Goal: Transaction & Acquisition: Book appointment/travel/reservation

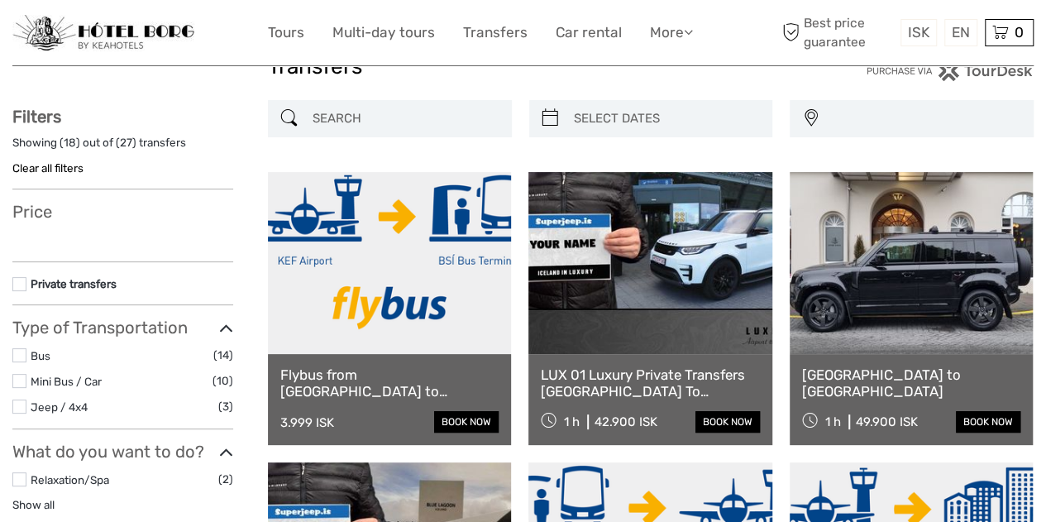
scroll to position [79, 0]
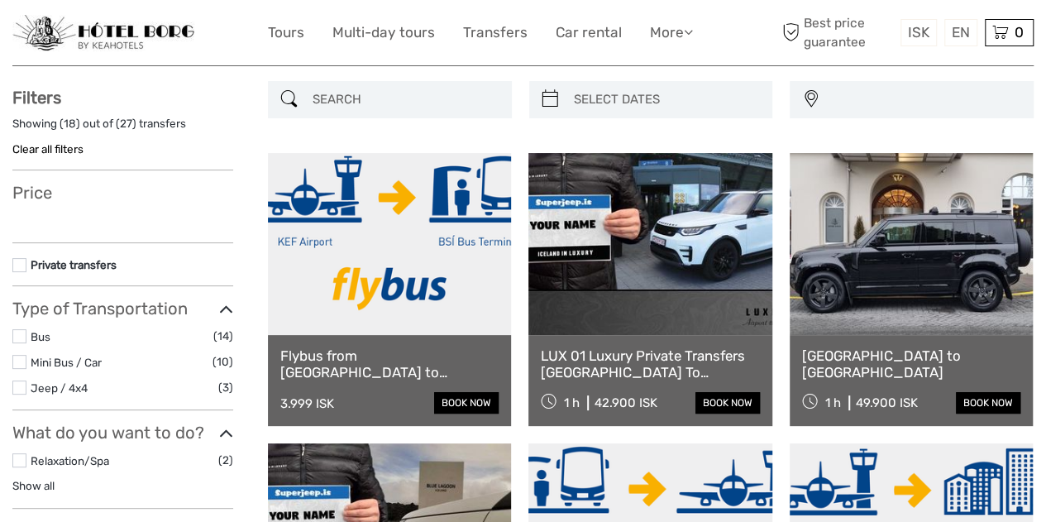
select select
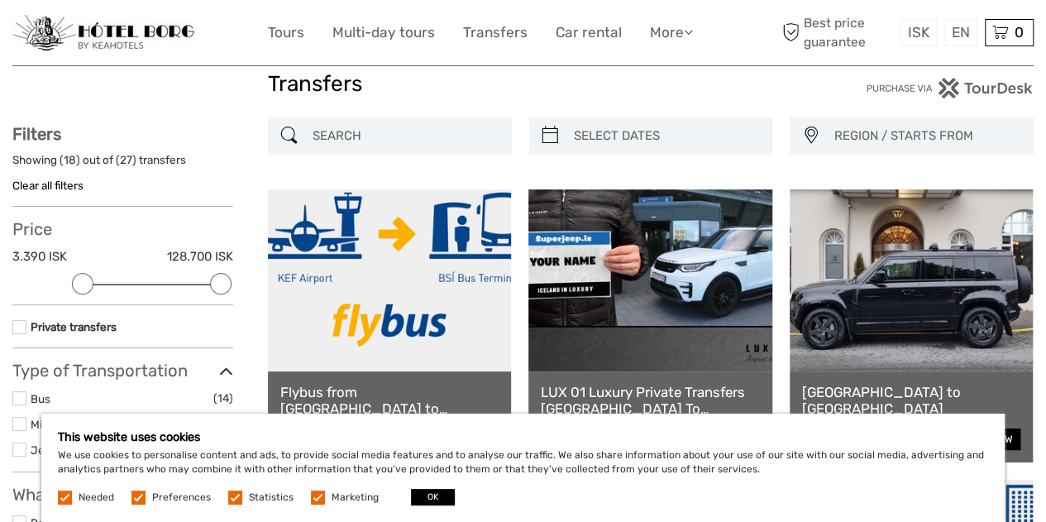
scroll to position [0, 0]
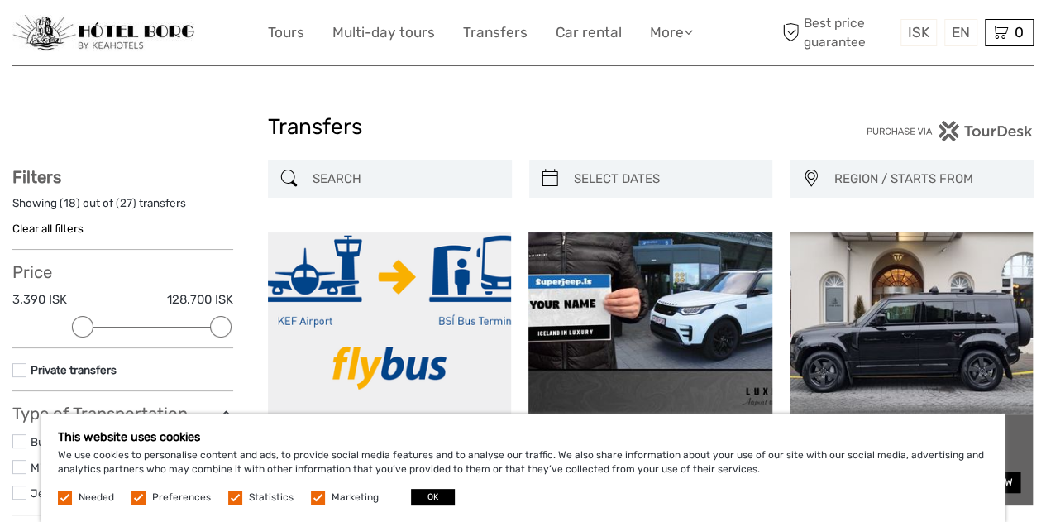
drag, startPoint x: 1050, startPoint y: 75, endPoint x: 1057, endPoint y: 57, distance: 19.4
click at [898, 168] on link "£" at bounding box center [907, 167] width 56 height 30
click at [946, 68] on link "English" at bounding box center [940, 66] width 69 height 30
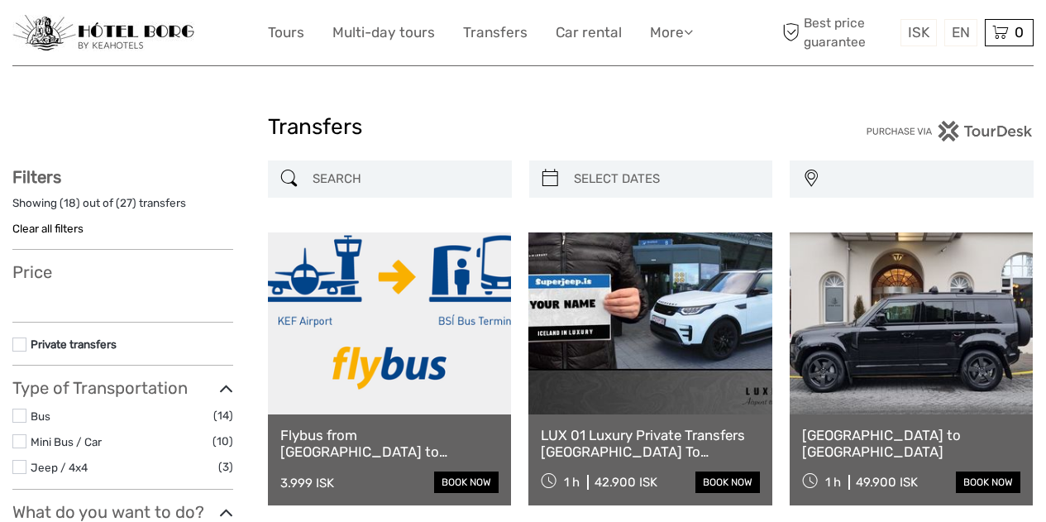
select select
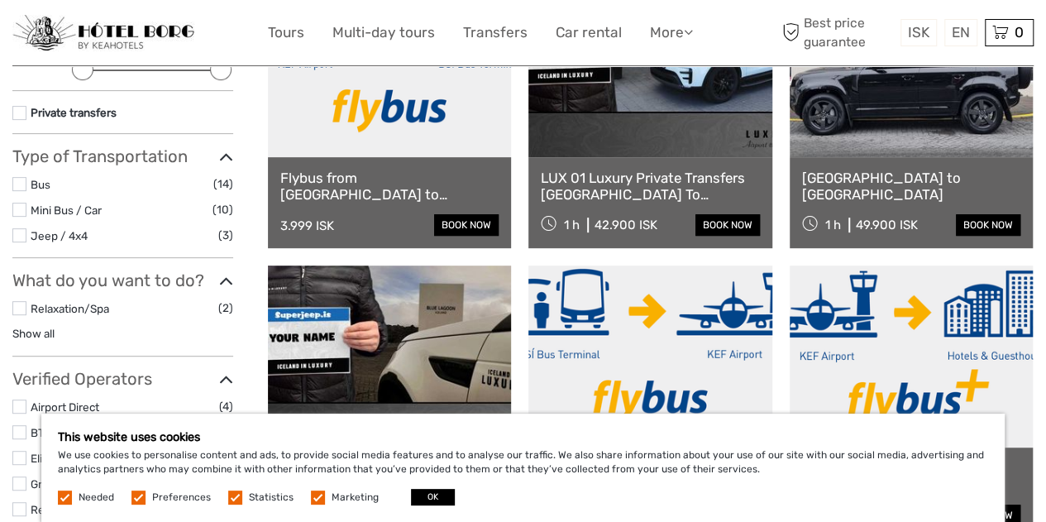
scroll to position [274, 0]
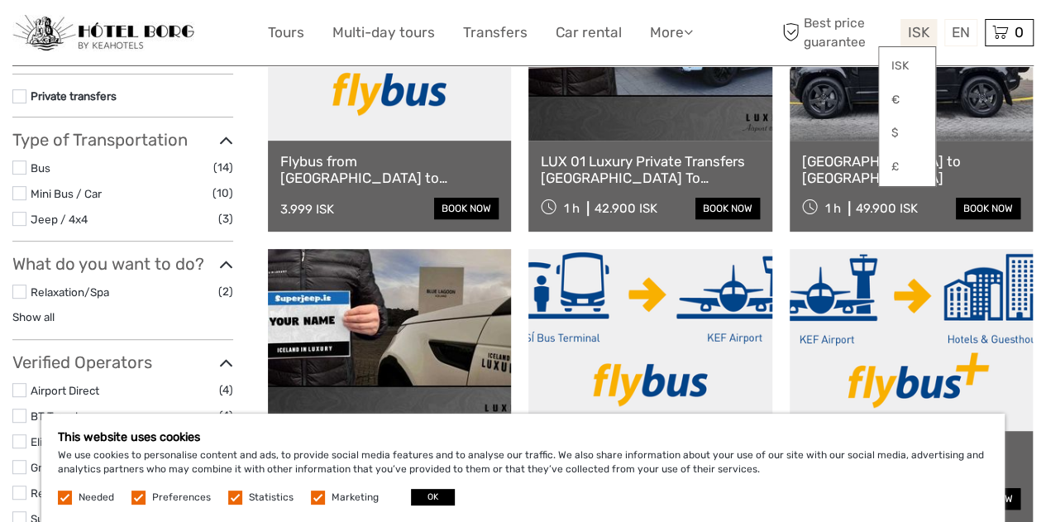
click at [925, 28] on span "ISK" at bounding box center [919, 32] width 22 height 17
click at [901, 166] on link "£" at bounding box center [907, 167] width 56 height 30
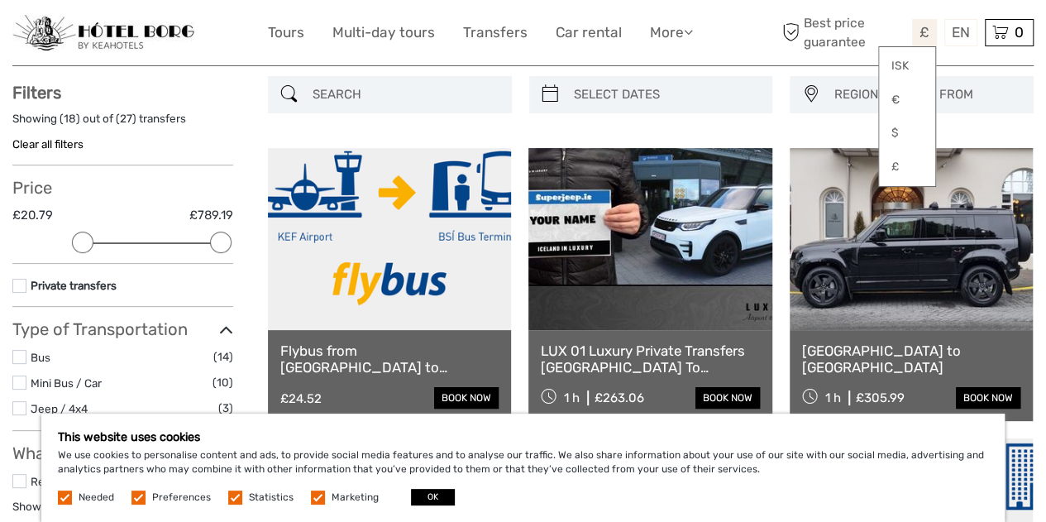
scroll to position [0, 0]
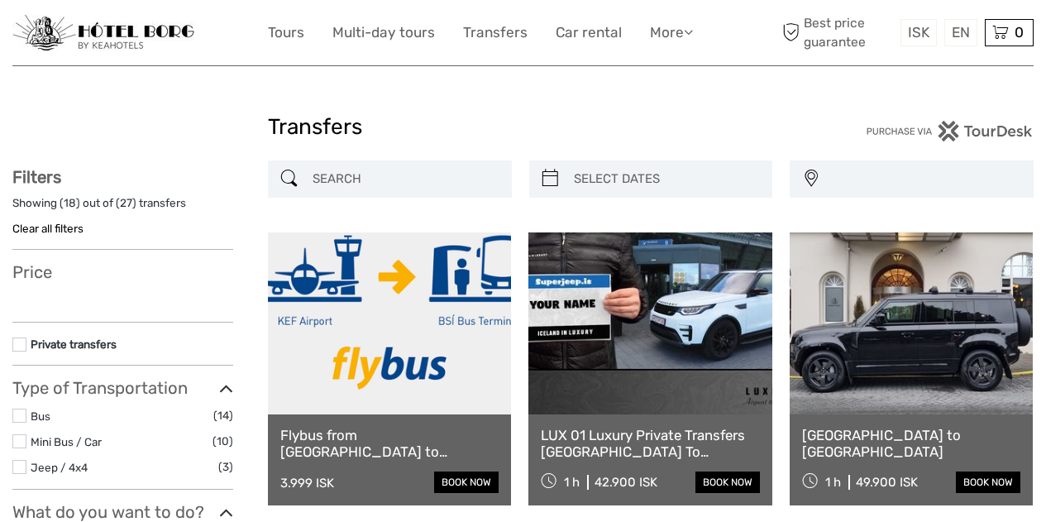
select select
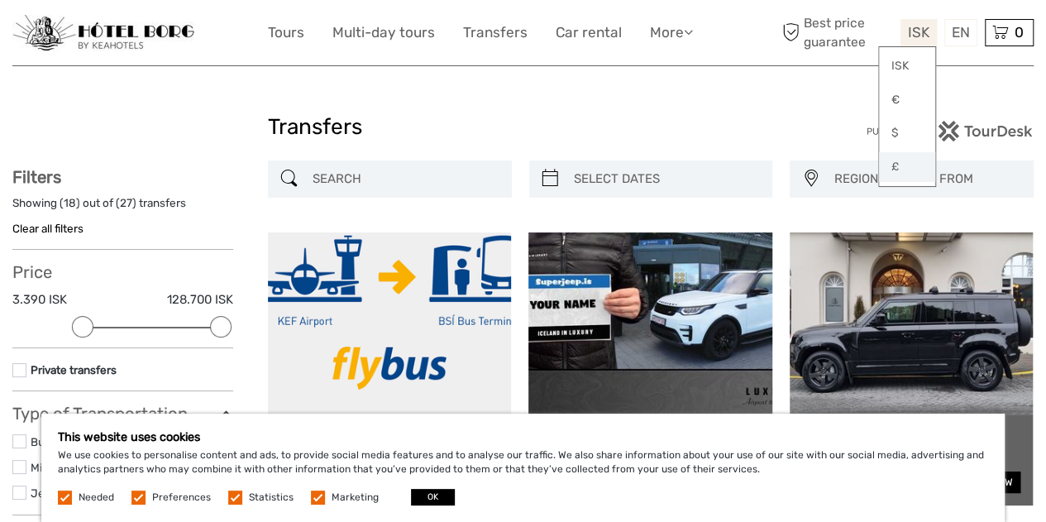
click at [896, 166] on link "£" at bounding box center [907, 167] width 56 height 30
click at [293, 31] on link "Tours" at bounding box center [286, 33] width 36 height 24
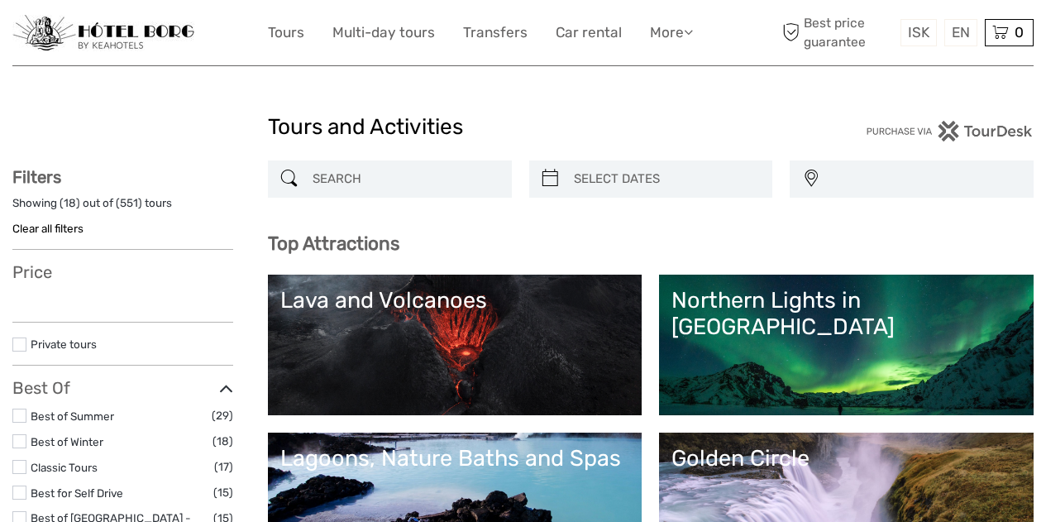
select select
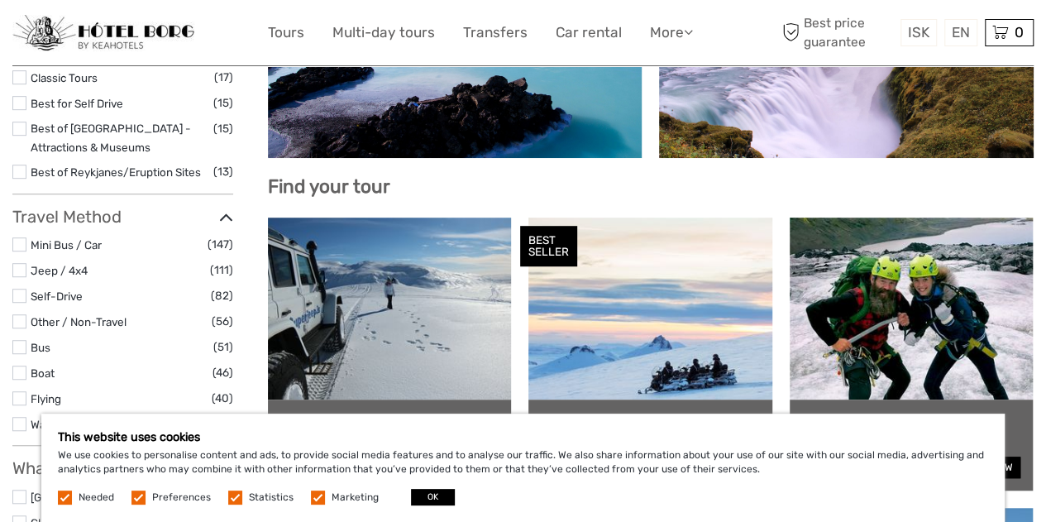
scroll to position [340, 0]
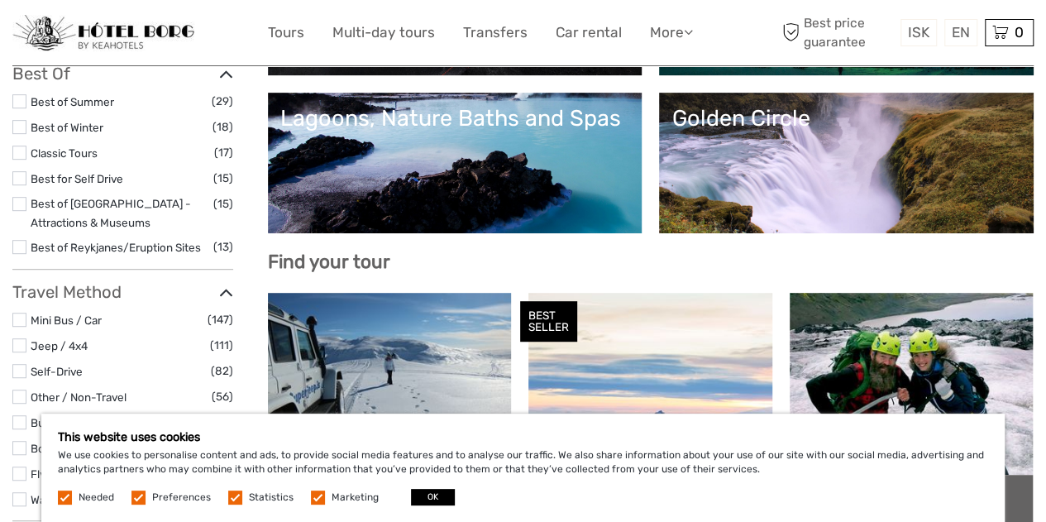
drag, startPoint x: 1054, startPoint y: 54, endPoint x: 1054, endPoint y: 100, distance: 46.3
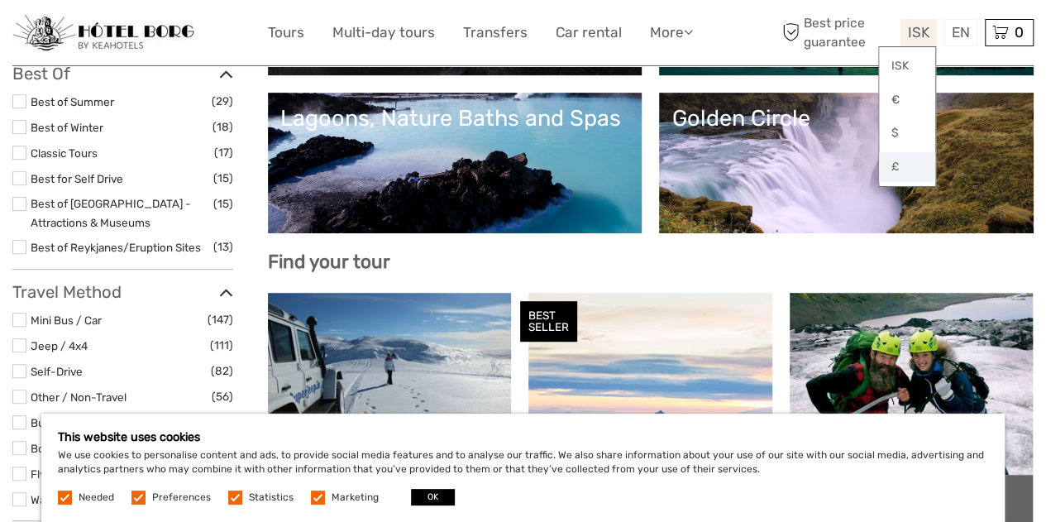
click at [905, 165] on link "£" at bounding box center [907, 167] width 56 height 30
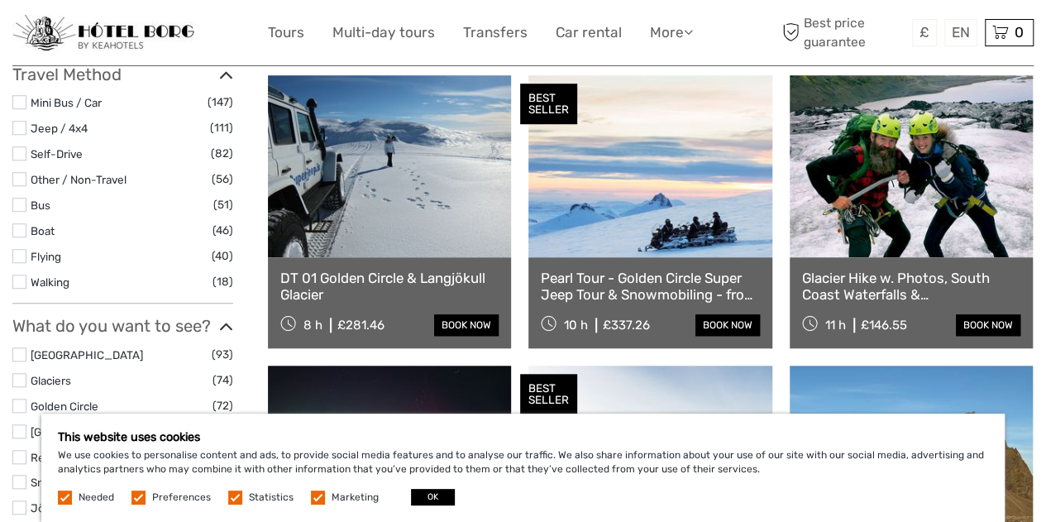
scroll to position [620, 0]
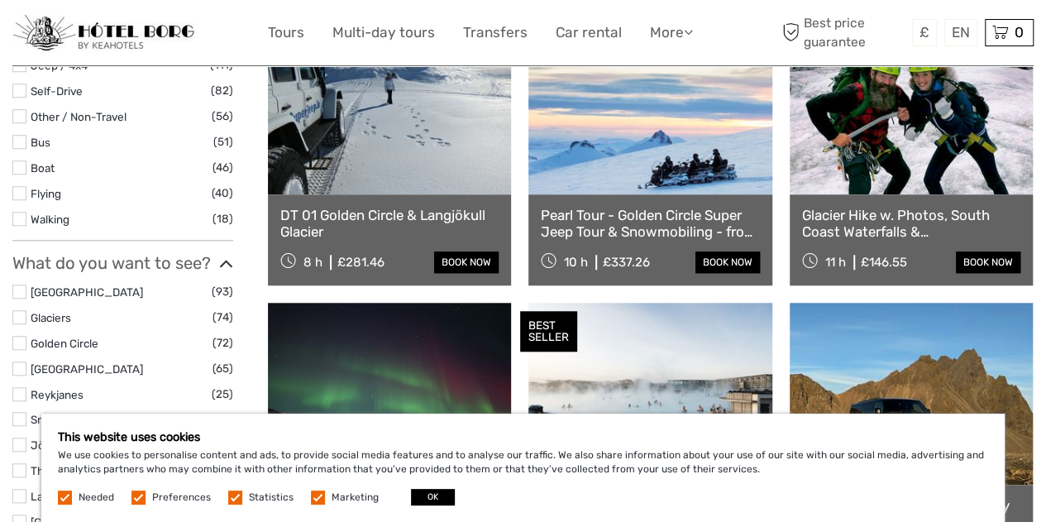
click at [232, 499] on label at bounding box center [235, 497] width 14 height 14
click at [0, 0] on input "checkbox" at bounding box center [0, 0] width 0 height 0
click at [314, 500] on label at bounding box center [318, 497] width 14 height 14
click at [0, 0] on input "checkbox" at bounding box center [0, 0] width 0 height 0
click at [137, 501] on label at bounding box center [138, 497] width 14 height 14
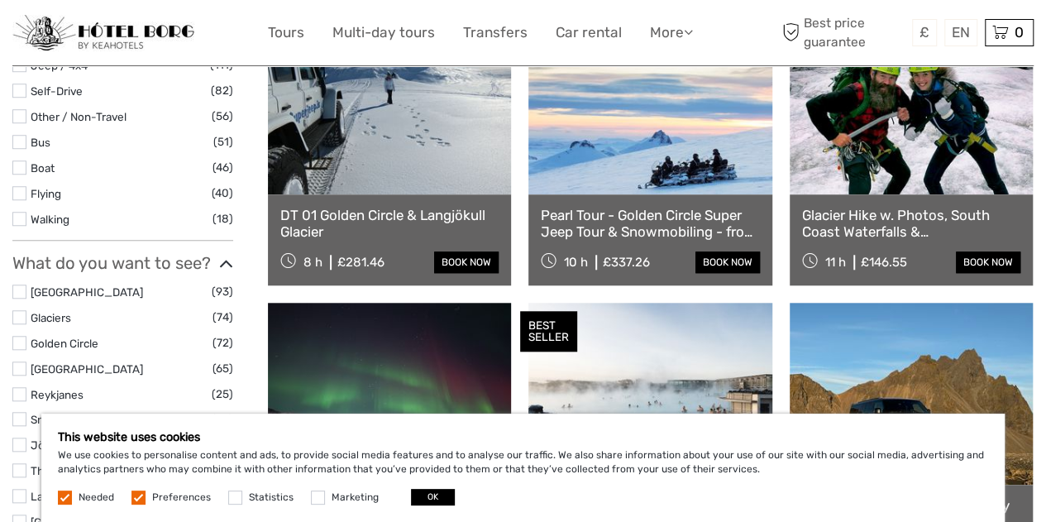
click at [0, 0] on input "checkbox" at bounding box center [0, 0] width 0 height 0
click at [420, 499] on button "OK" at bounding box center [433, 497] width 44 height 17
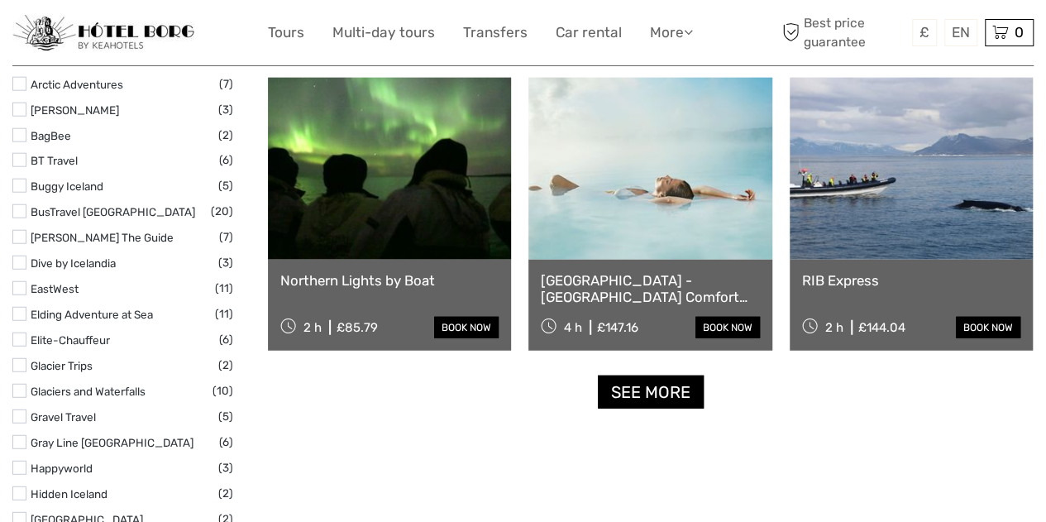
scroll to position [1962, 0]
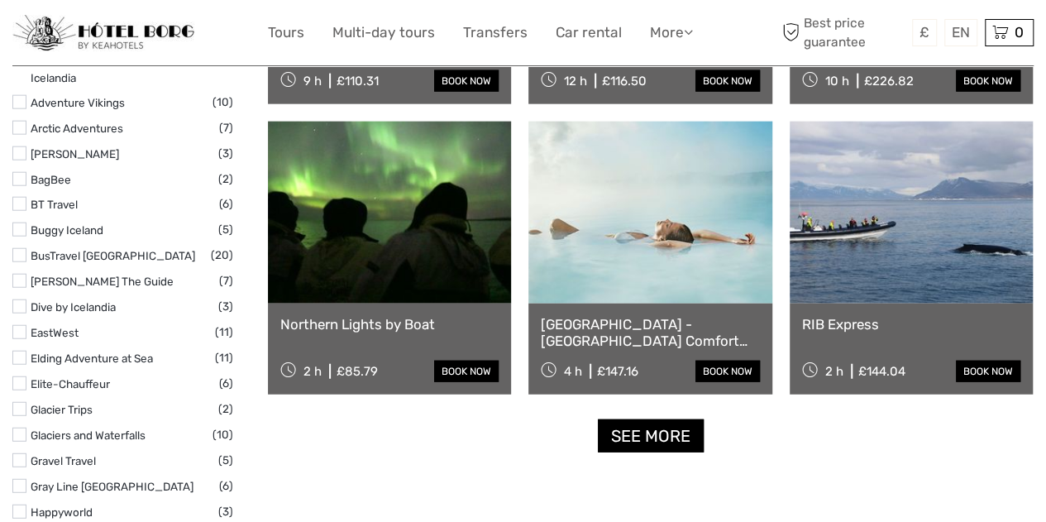
click at [868, 242] on link at bounding box center [911, 213] width 243 height 182
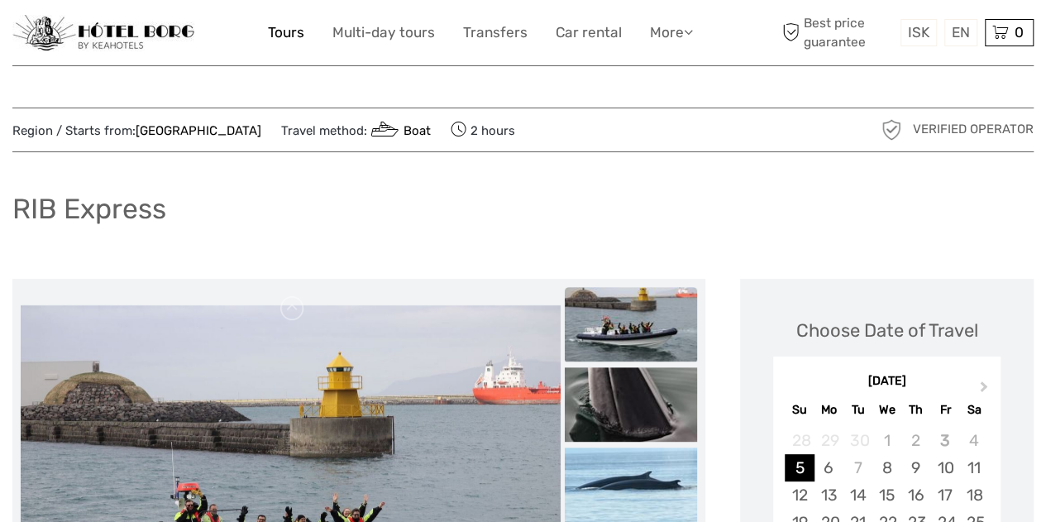
click at [289, 31] on link "Tours" at bounding box center [286, 33] width 36 height 24
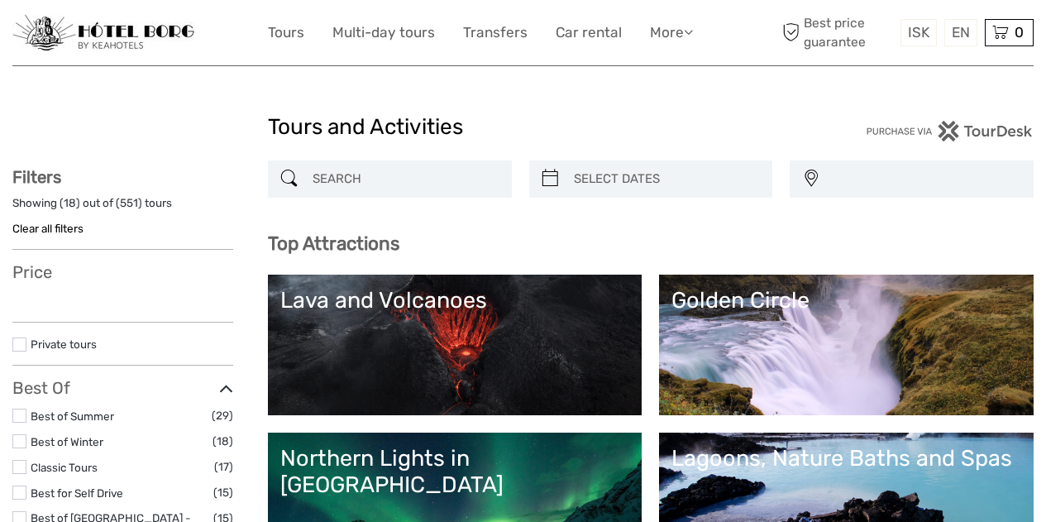
select select
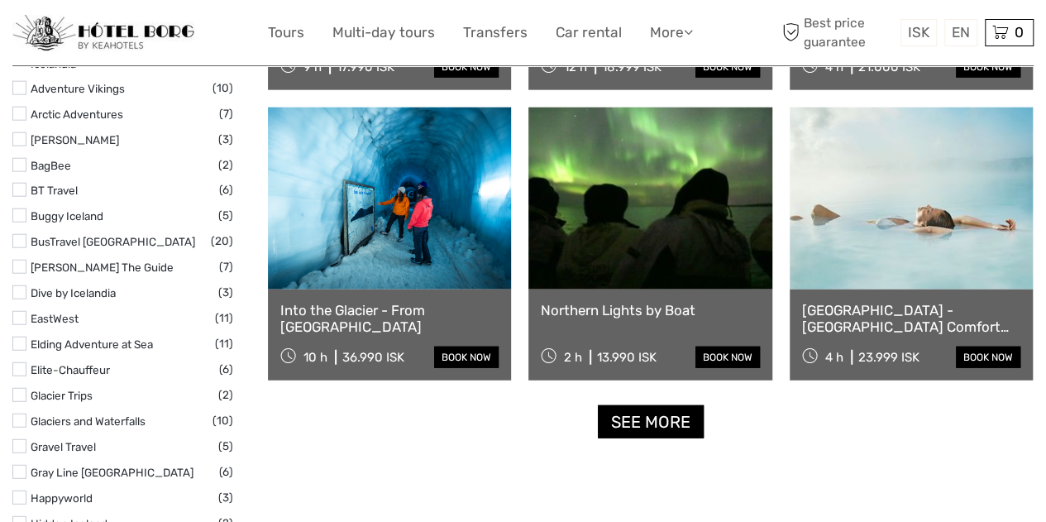
scroll to position [1933, 0]
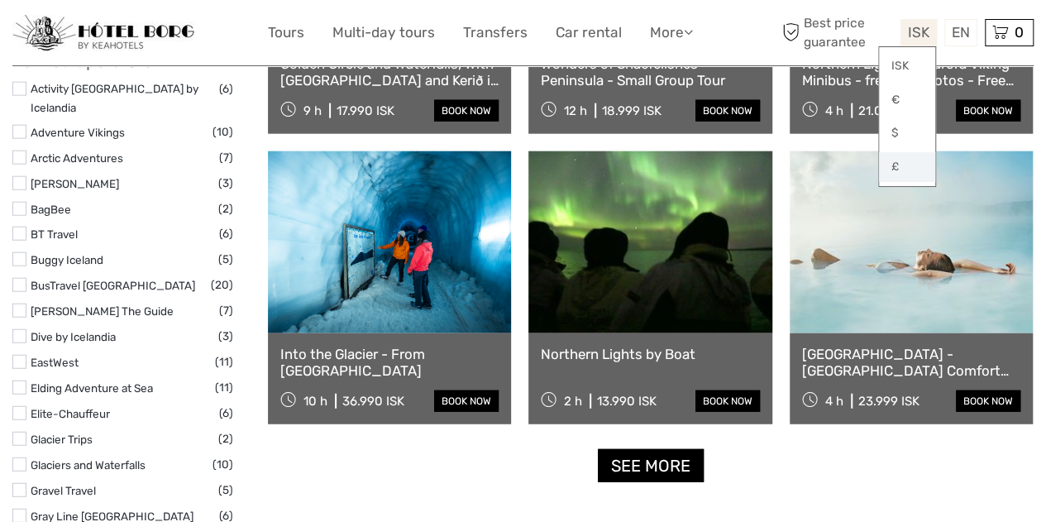
click at [896, 168] on link "£" at bounding box center [907, 167] width 56 height 30
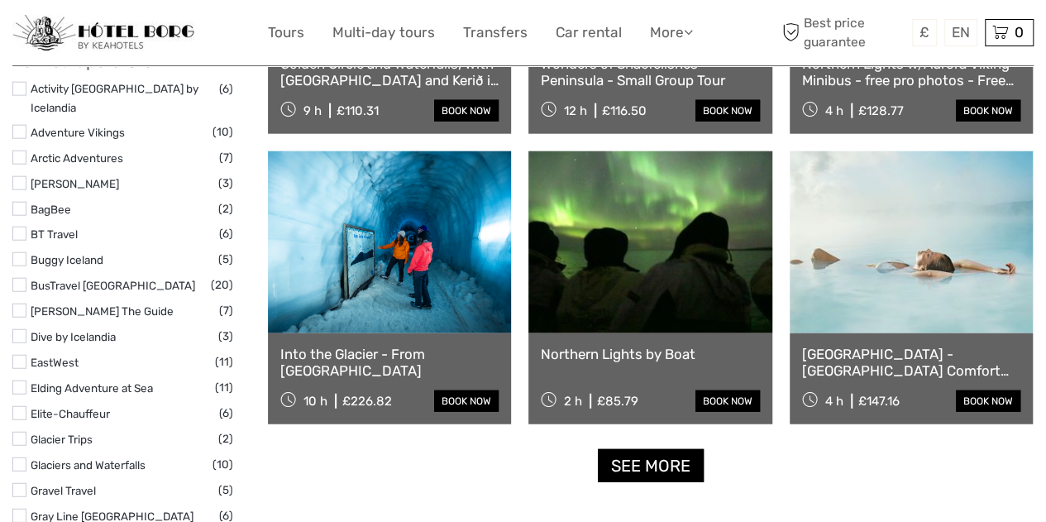
click at [864, 362] on link "[GEOGRAPHIC_DATA] - [GEOGRAPHIC_DATA] Comfort including admission" at bounding box center [911, 363] width 218 height 34
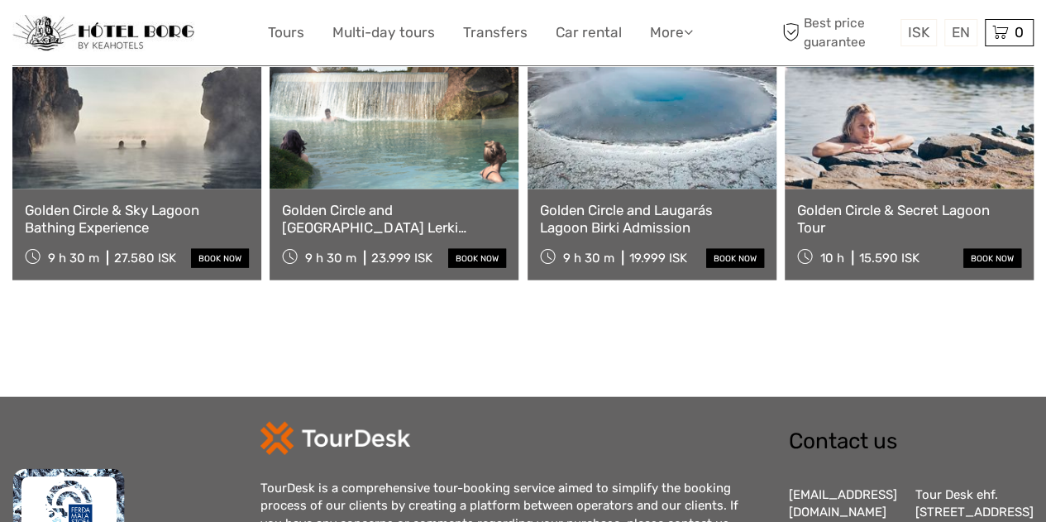
scroll to position [1766, 0]
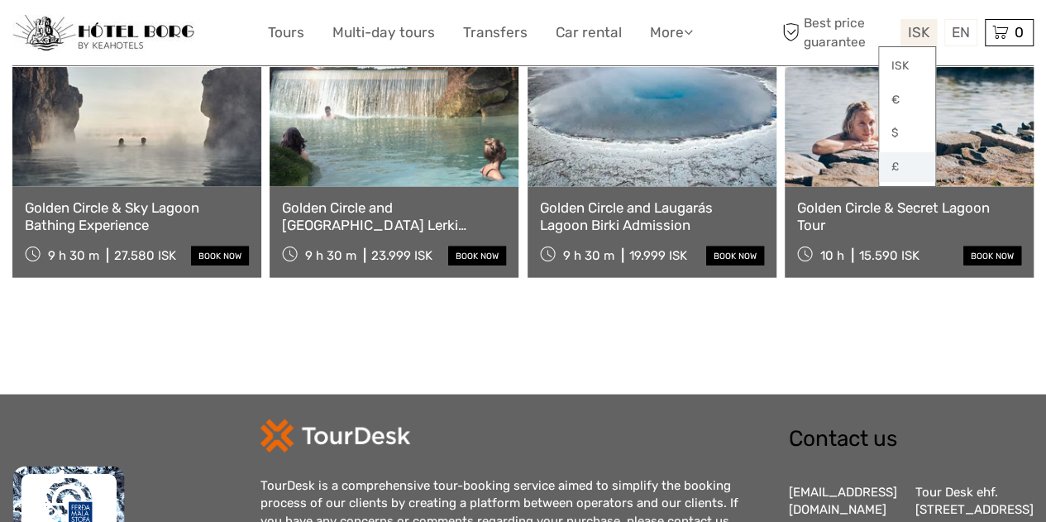
click at [898, 168] on link "£" at bounding box center [907, 167] width 56 height 30
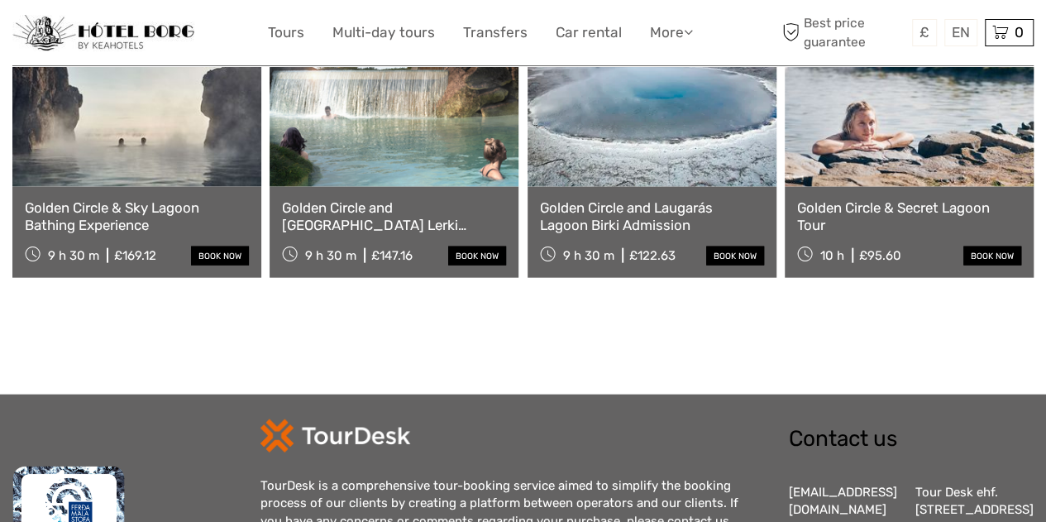
click at [142, 135] on link at bounding box center [136, 96] width 249 height 182
